Goal: Task Accomplishment & Management: Manage account settings

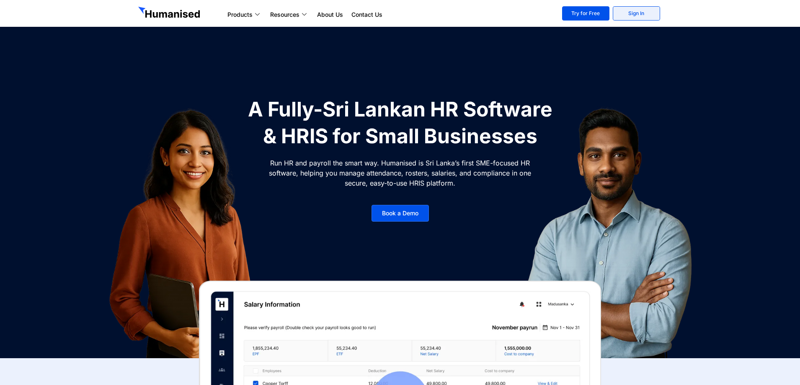
drag, startPoint x: 655, startPoint y: 1, endPoint x: 649, endPoint y: 8, distance: 8.6
click at [653, 3] on section "Products Payroll Process staff payroll on time accurately with Humanised Payrol…" at bounding box center [400, 13] width 800 height 27
click at [641, 16] on link "Sign In" at bounding box center [636, 13] width 47 height 14
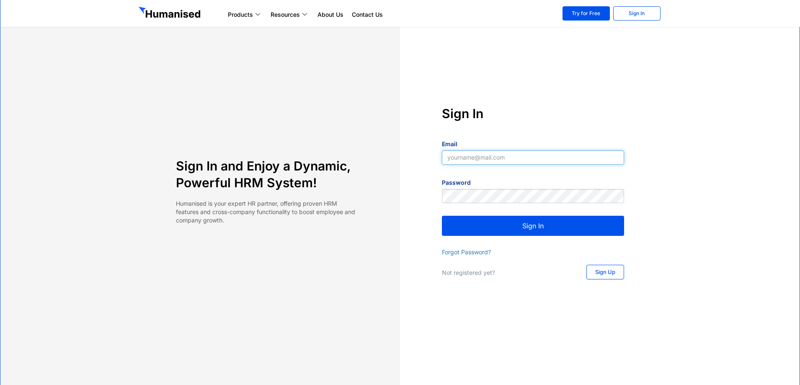
type input "[EMAIL_ADDRESS][DOMAIN_NAME]"
click at [543, 229] on button "Sign In" at bounding box center [533, 226] width 182 height 20
